Goal: Task Accomplishment & Management: Use online tool/utility

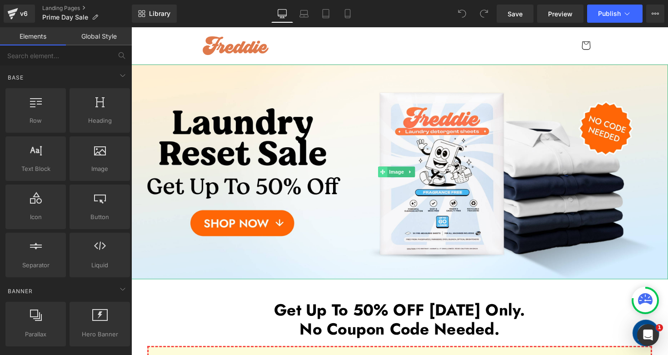
click at [391, 173] on span at bounding box center [389, 175] width 10 height 11
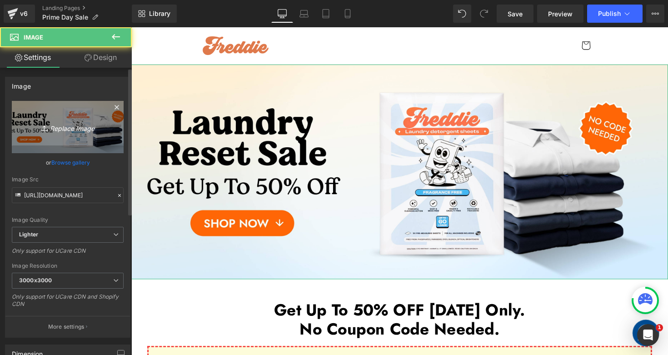
click at [79, 129] on icon "Replace Image" at bounding box center [67, 126] width 73 height 11
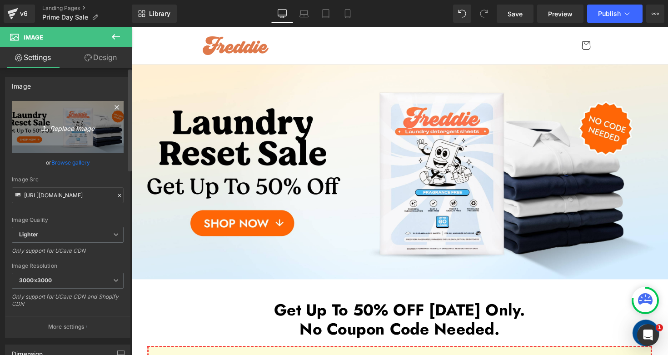
type input "C:\fakepath\Prime Day Sale Desktop 5-min.jpg"
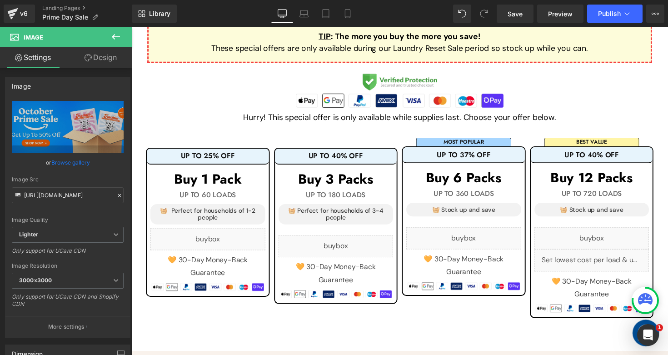
scroll to position [226, 0]
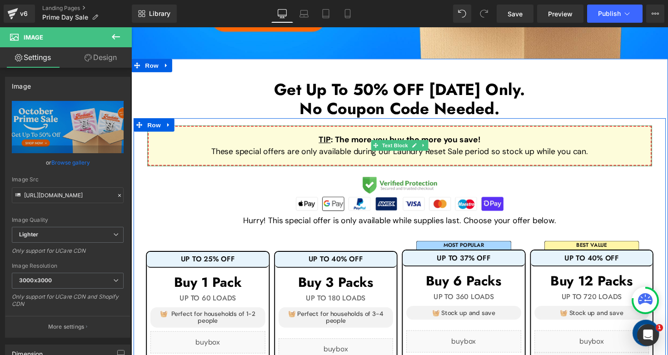
click at [366, 152] on p "These special offers are only available during our Laundry Reset Sale period so…" at bounding box center [405, 154] width 485 height 12
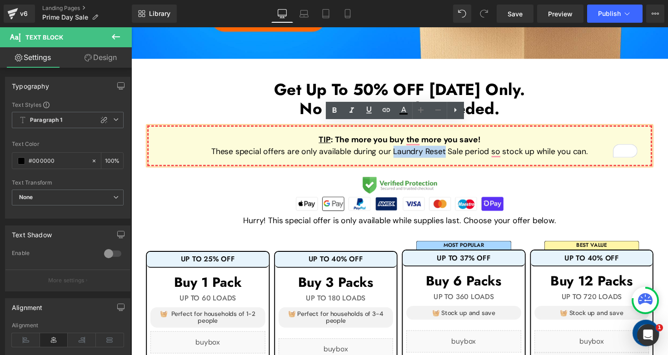
drag, startPoint x: 396, startPoint y: 151, endPoint x: 450, endPoint y: 154, distance: 53.2
click at [450, 154] on p "These special offers are only available during our Laundry Reset Sale period so…" at bounding box center [405, 154] width 485 height 12
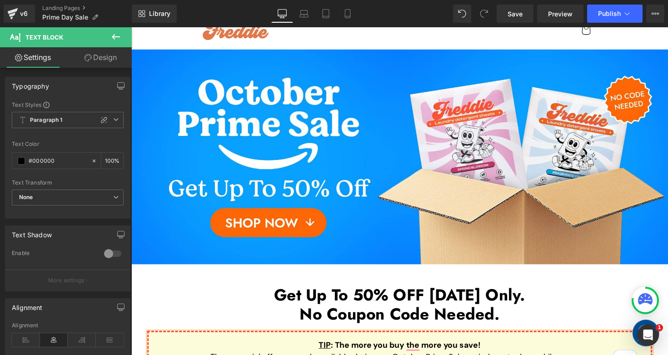
scroll to position [0, 0]
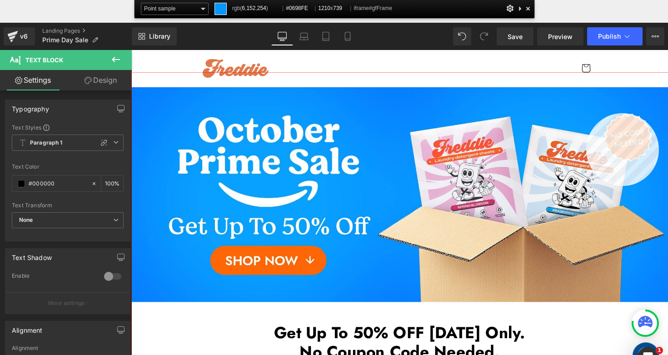
click at [586, 113] on div at bounding box center [405, 241] width 549 height 336
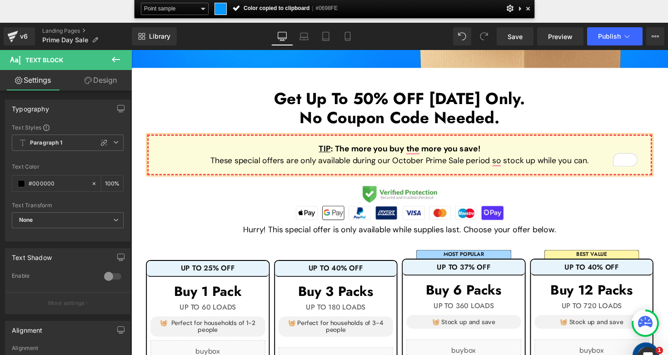
scroll to position [263, 0]
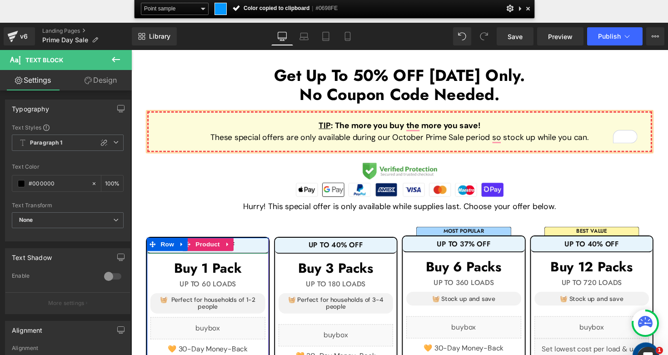
click at [245, 249] on div "UP TO 25% OFF" at bounding box center [209, 250] width 125 height 16
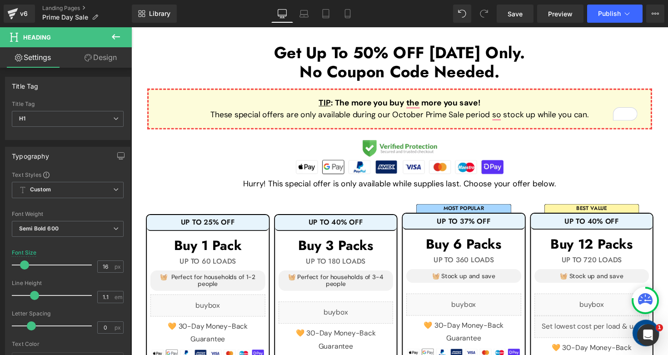
click at [115, 55] on link "Design" at bounding box center [101, 57] width 66 height 20
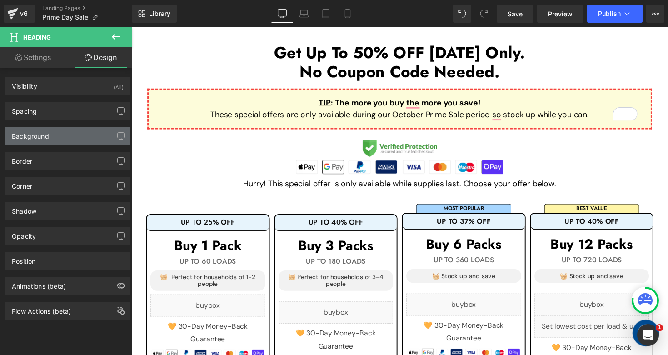
click at [54, 139] on div "Background" at bounding box center [67, 135] width 124 height 17
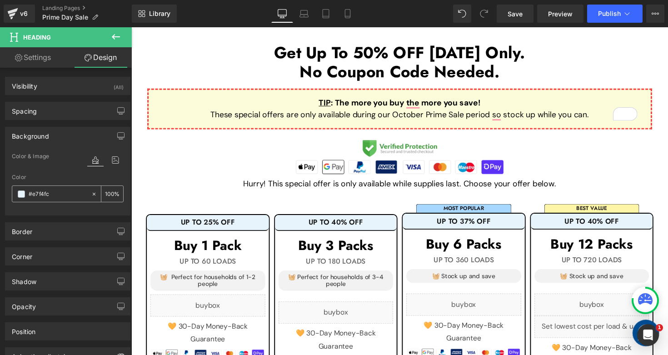
click at [63, 193] on input "#e7f4fc" at bounding box center [58, 194] width 58 height 10
paste input "0698FE"
type input "#0698FE"
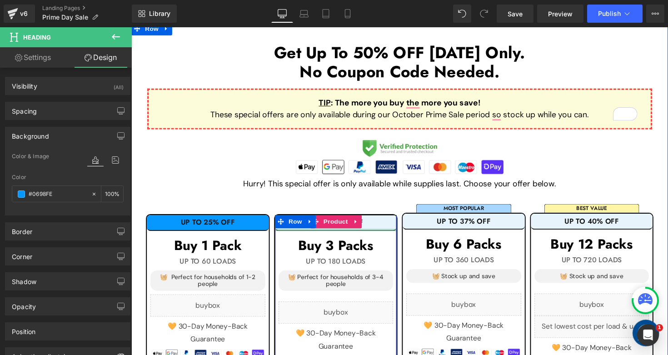
click at [384, 228] on div "UP TO 40% OFF" at bounding box center [340, 227] width 125 height 16
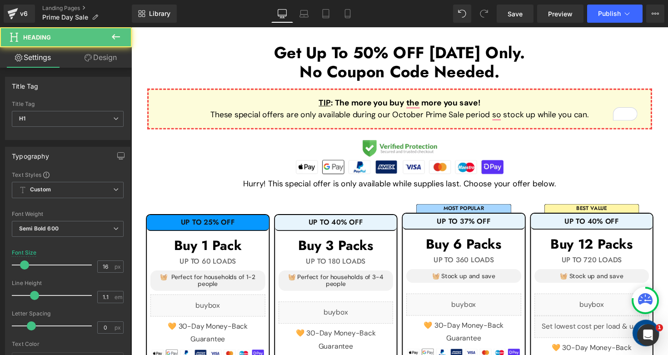
drag, startPoint x: 103, startPoint y: 59, endPoint x: 81, endPoint y: 101, distance: 47.5
click at [104, 59] on link "Design" at bounding box center [101, 57] width 66 height 20
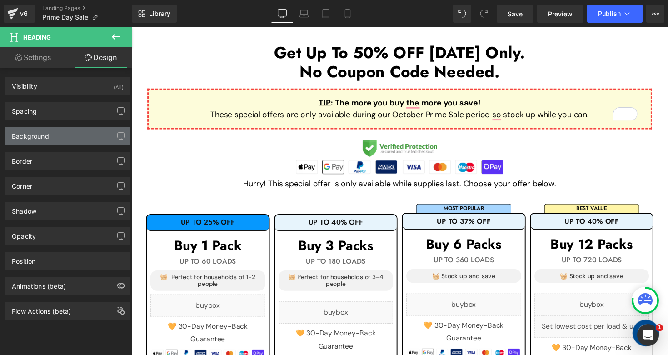
click at [66, 139] on div "Background" at bounding box center [67, 135] width 124 height 17
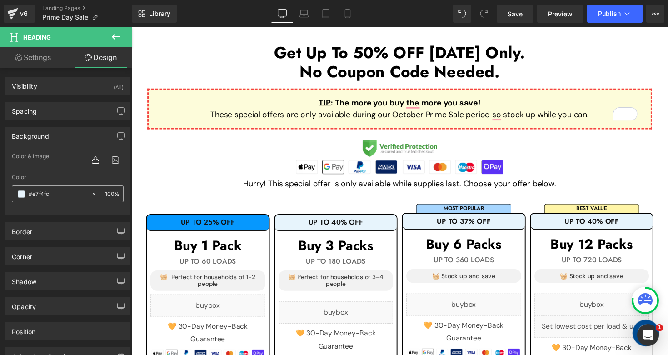
click at [65, 194] on input "#e7f4fc" at bounding box center [58, 194] width 58 height 10
paste input "0698FE"
type input "#0698FE"
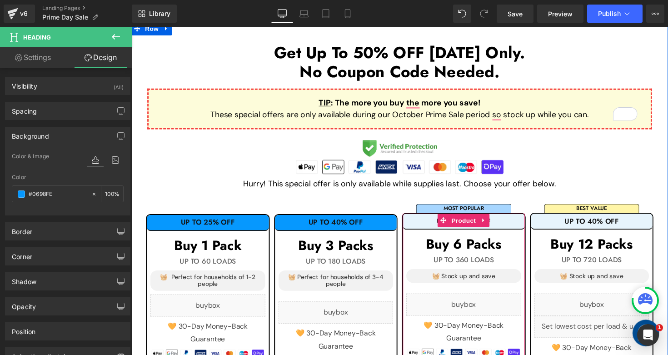
click at [526, 223] on h1 "UP TO 37% OFF" at bounding box center [471, 226] width 125 height 8
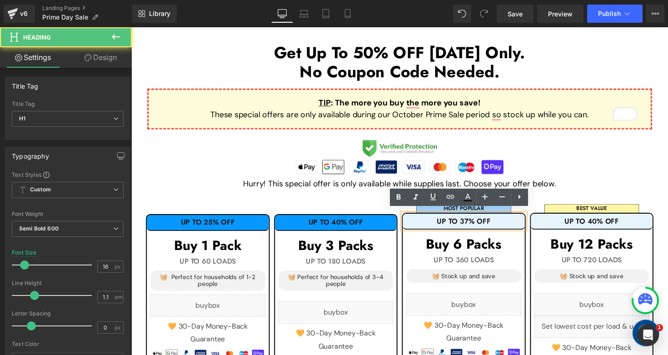
click at [95, 61] on link "Design" at bounding box center [101, 57] width 66 height 20
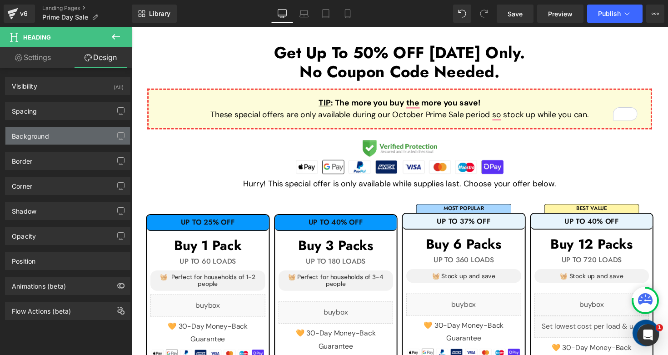
click at [89, 137] on div "Background" at bounding box center [67, 135] width 124 height 17
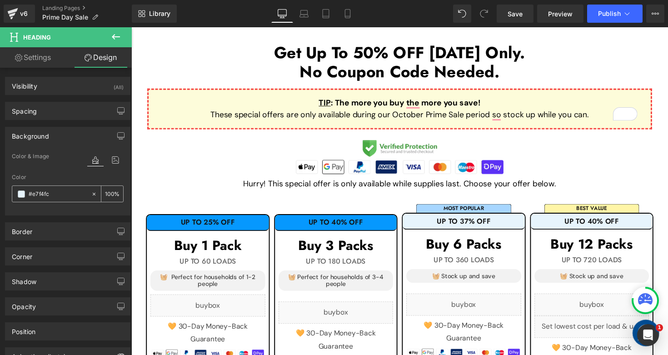
click at [76, 198] on input "#e7f4fc" at bounding box center [58, 194] width 58 height 10
paste input "0698FE"
type input "#0698FE"
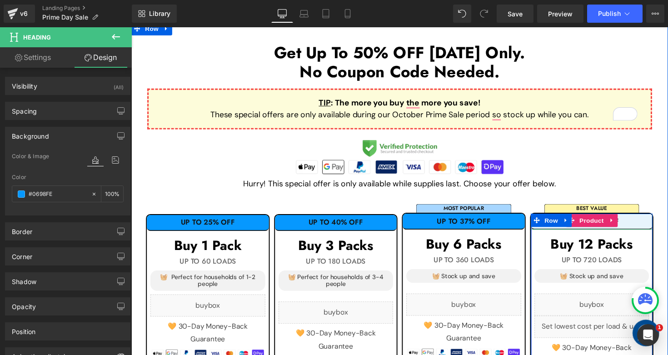
click at [645, 226] on div "UP TO 40% OFF" at bounding box center [602, 226] width 125 height 16
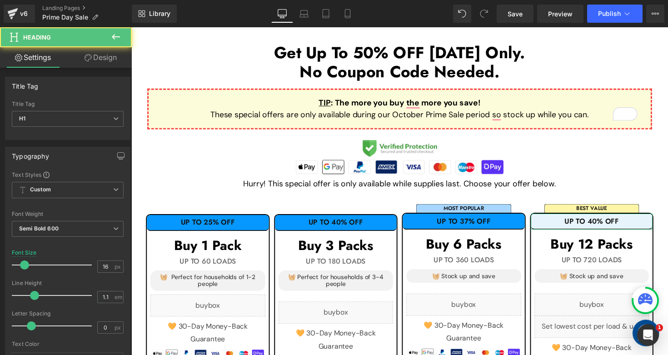
click at [112, 61] on link "Design" at bounding box center [101, 57] width 66 height 20
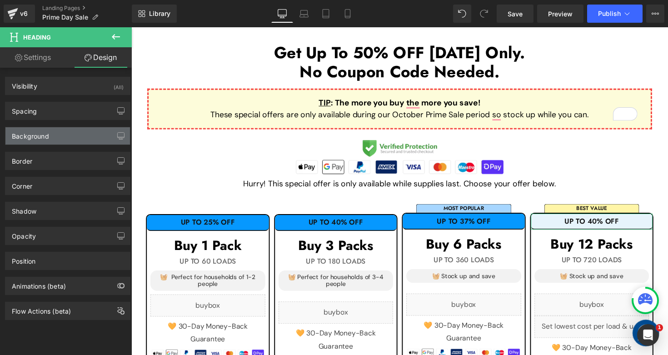
click at [72, 136] on div "Background" at bounding box center [67, 135] width 124 height 17
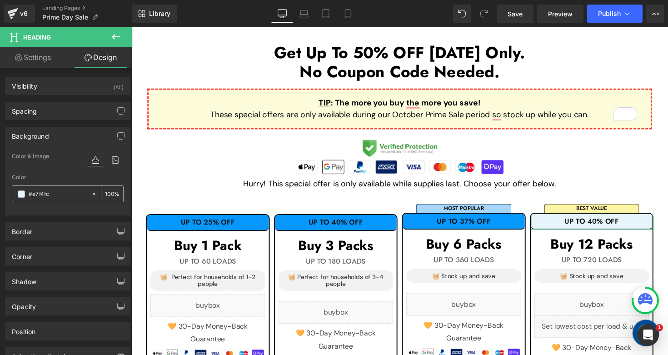
click at [69, 199] on div "#e7f4fc" at bounding box center [51, 194] width 79 height 16
click at [67, 198] on input "#e7f4fc" at bounding box center [58, 194] width 58 height 10
paste input "0698FE"
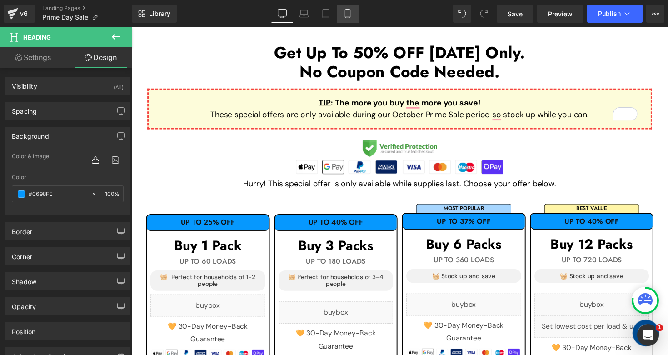
type input "#0698FE"
click at [356, 16] on link "Mobile" at bounding box center [348, 14] width 22 height 18
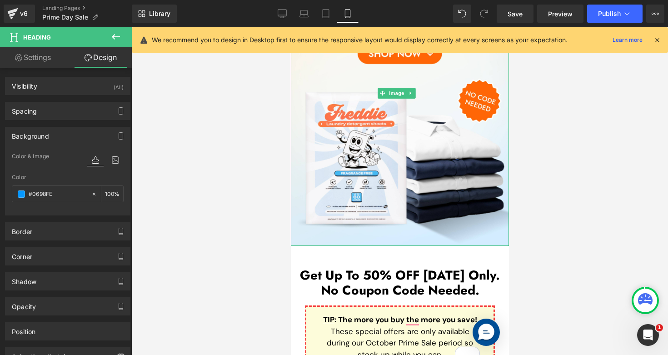
scroll to position [0, 0]
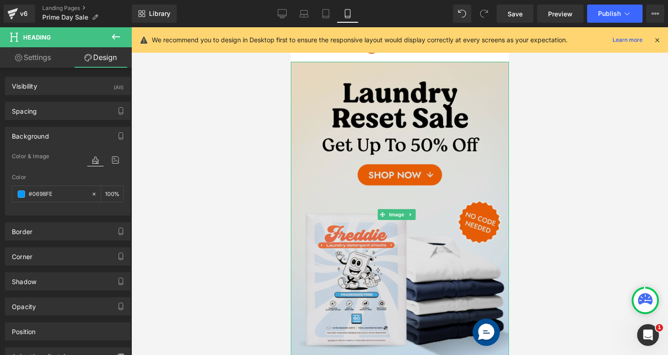
click at [416, 150] on img at bounding box center [399, 214] width 218 height 305
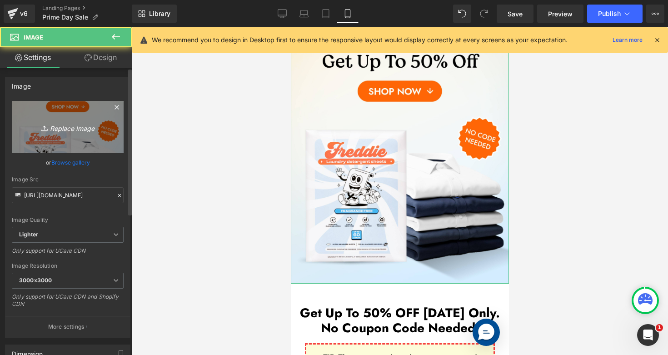
click at [86, 129] on icon "Replace Image" at bounding box center [67, 126] width 73 height 11
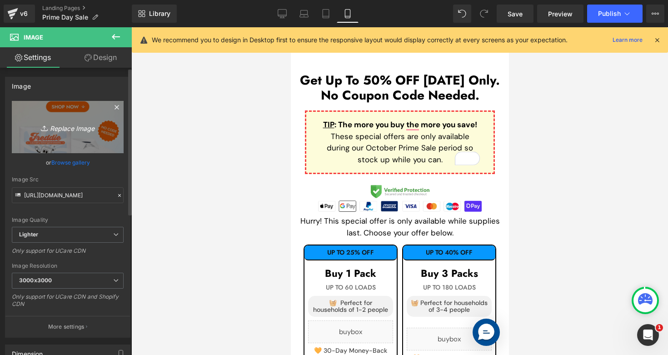
scroll to position [317, 0]
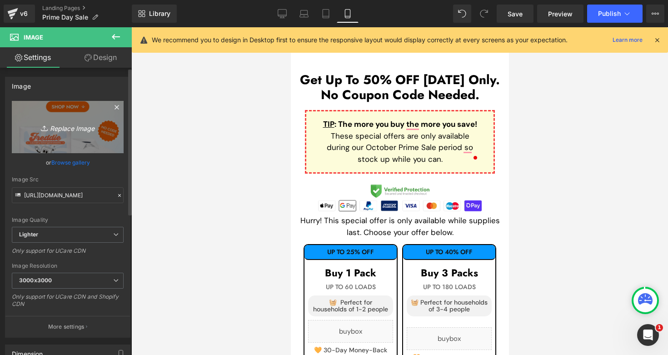
type input "C:\fakepath\Prime Day Sale Mobile 5-min.jpg"
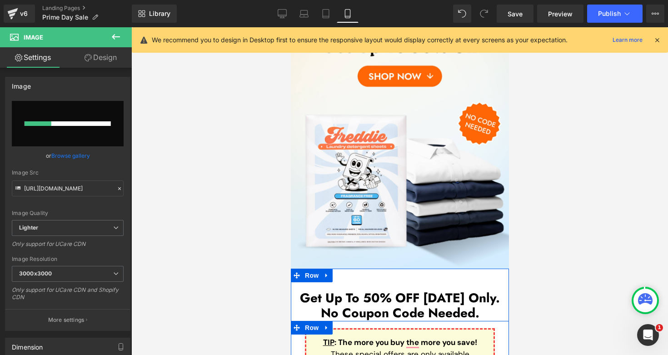
scroll to position [0, 0]
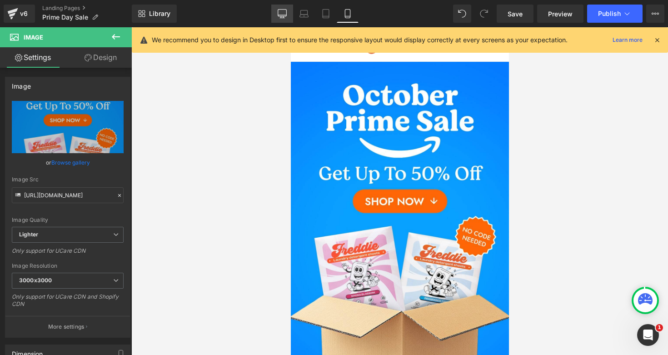
click at [280, 11] on icon at bounding box center [281, 13] width 9 height 9
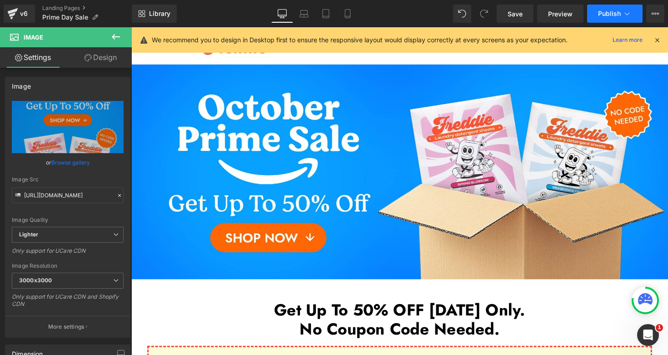
click at [598, 15] on span "Publish" at bounding box center [609, 13] width 23 height 7
click at [605, 8] on button "Publish" at bounding box center [614, 14] width 55 height 18
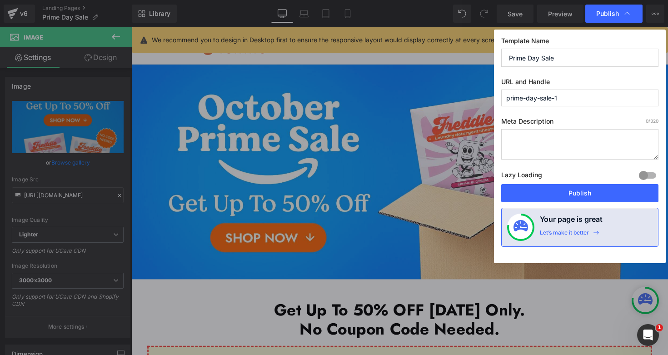
click at [575, 100] on input "prime-day-sale-1" at bounding box center [579, 97] width 157 height 17
click at [618, 70] on div "Template Name Prime Day Sale URL and Handle prime-day-sale Meta Description 0 /…" at bounding box center [580, 146] width 172 height 233
click at [569, 96] on input "prime-day-sale" at bounding box center [579, 97] width 157 height 17
click at [584, 79] on label "URL and Handle" at bounding box center [579, 84] width 157 height 12
click at [581, 102] on input "prime-day-sale" at bounding box center [579, 97] width 157 height 17
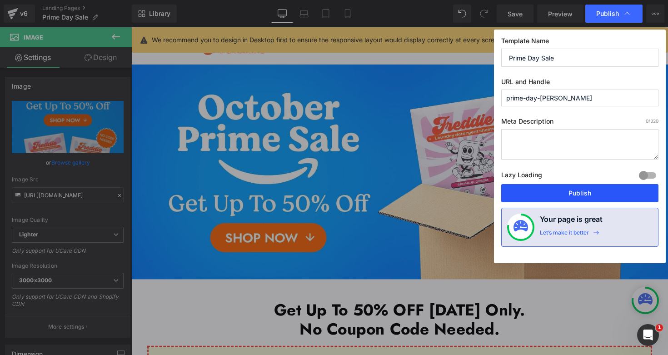
type input "prime-day-[PERSON_NAME]"
click at [543, 196] on button "Publish" at bounding box center [579, 193] width 157 height 18
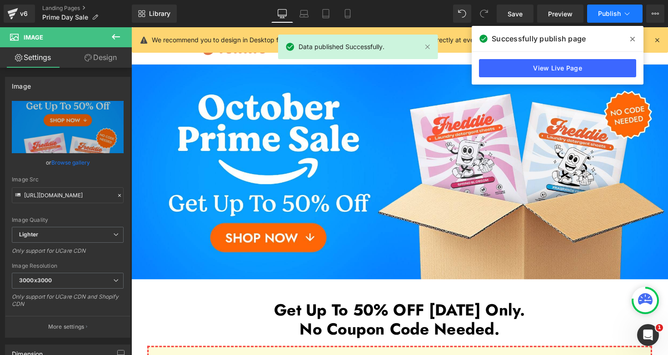
click at [591, 18] on button "Publish" at bounding box center [614, 14] width 55 height 18
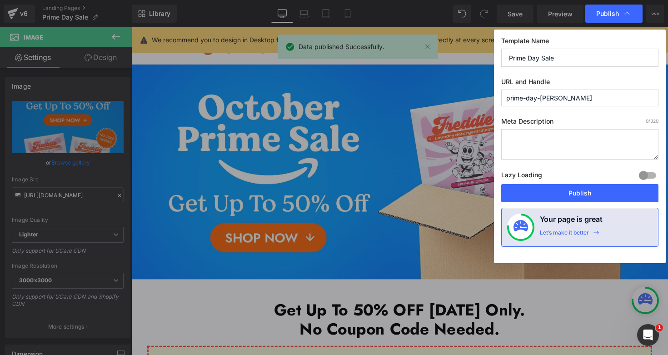
click at [574, 102] on input "prime-day-[PERSON_NAME]" at bounding box center [579, 97] width 157 height 17
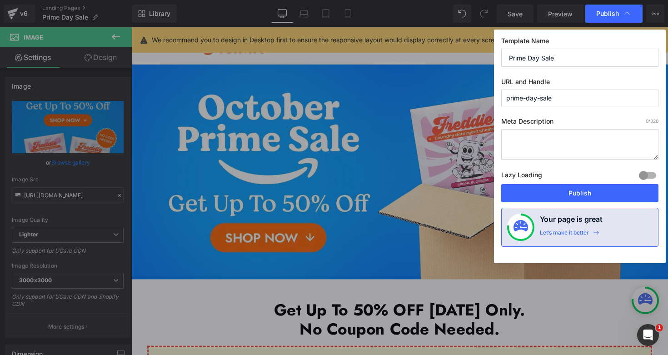
type input "prime-day-sale"
click at [631, 79] on label "URL and Handle" at bounding box center [579, 84] width 157 height 12
click at [569, 192] on button "Publish" at bounding box center [579, 193] width 157 height 18
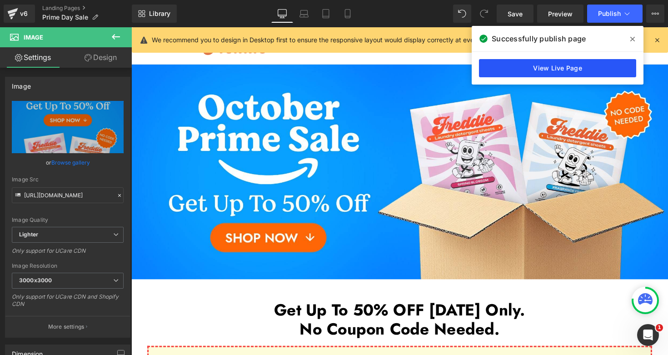
click at [551, 64] on link "View Live Page" at bounding box center [557, 68] width 157 height 18
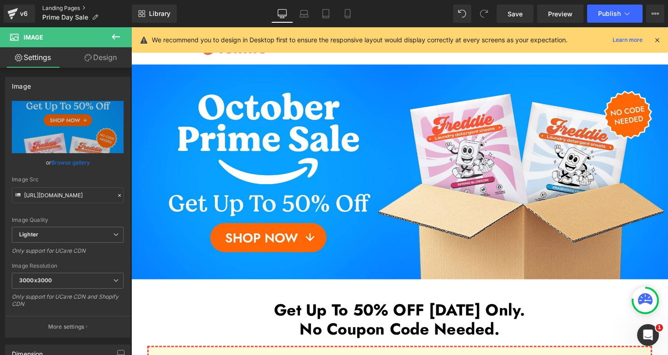
click at [66, 11] on link "Landing Pages" at bounding box center [86, 8] width 89 height 7
